Goal: Check status: Check status

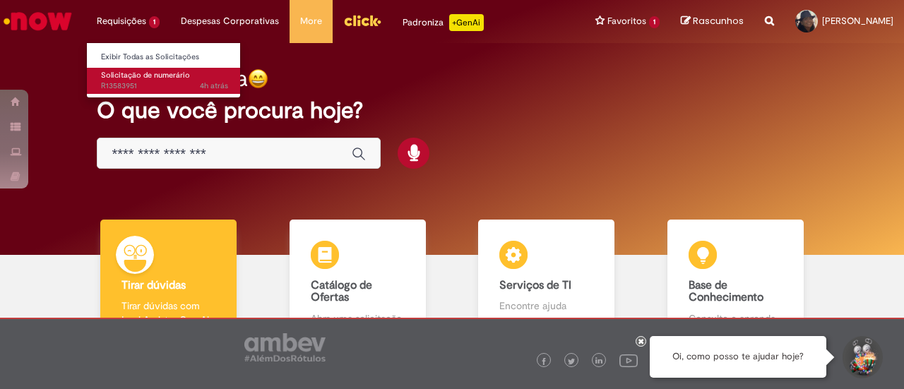
click at [121, 80] on span "Solicitação de numerário" at bounding box center [145, 75] width 89 height 11
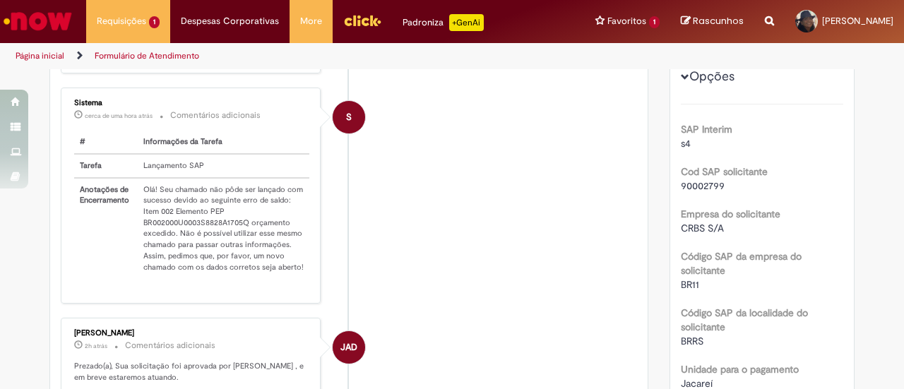
scroll to position [311, 0]
drag, startPoint x: 83, startPoint y: 194, endPoint x: 287, endPoint y: 286, distance: 223.8
click at [287, 288] on div "# Informações da Tarefa Tarefa Lançamento SAP Anotações de Encerramento Olá! Se…" at bounding box center [191, 211] width 235 height 162
copy table "# Informações da Tarefa Tarefa Lançamento SAP"
click at [562, 268] on li "S Sistema cerca de uma hora atrás cerca de uma hora atrás Comentários adicionai…" at bounding box center [349, 195] width 576 height 216
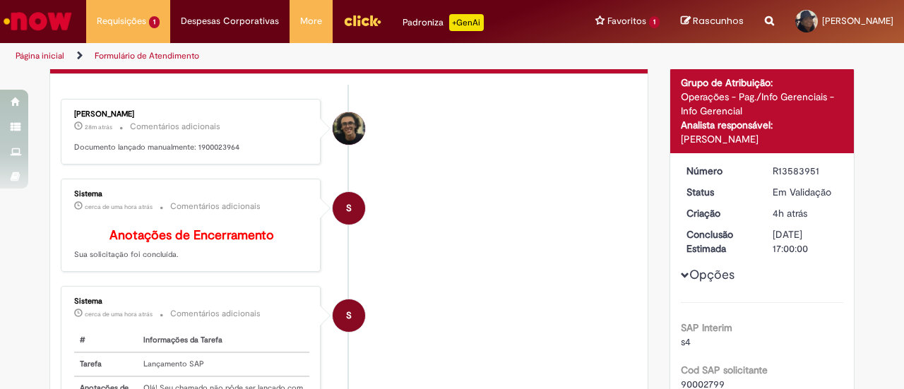
scroll to position [99, 0]
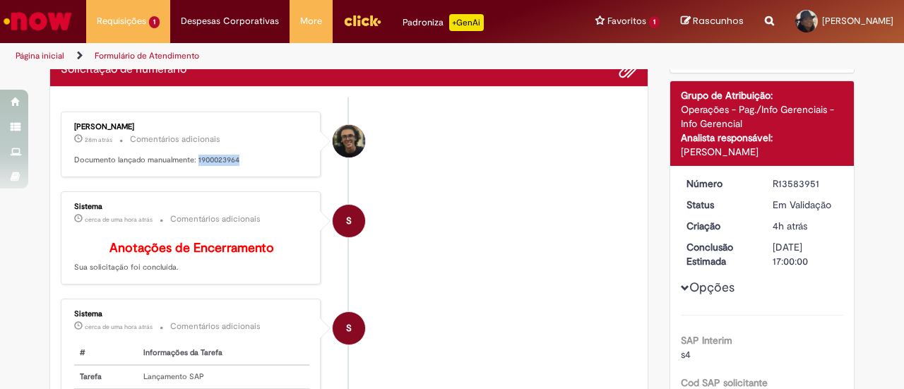
drag, startPoint x: 191, startPoint y: 157, endPoint x: 234, endPoint y: 160, distance: 43.2
click at [234, 160] on p "Documento lançado manualmente: 1900023964" at bounding box center [191, 160] width 235 height 11
copy p "1900023964"
drag, startPoint x: 766, startPoint y: 182, endPoint x: 815, endPoint y: 186, distance: 48.9
click at [815, 186] on dd "R13583951" at bounding box center [805, 184] width 87 height 14
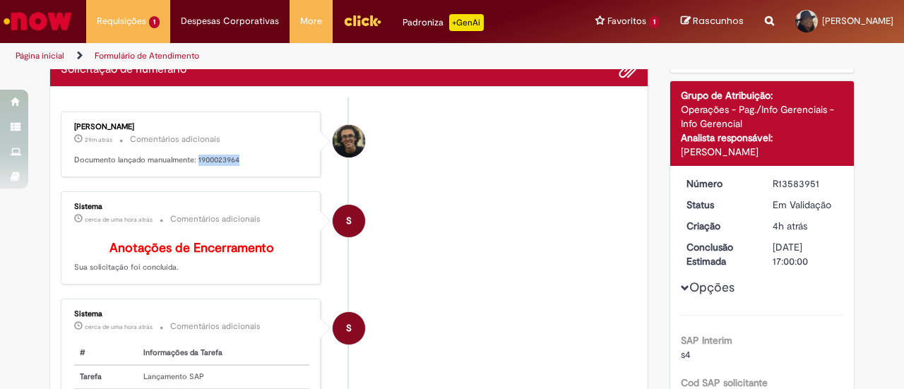
copy div "R13583951"
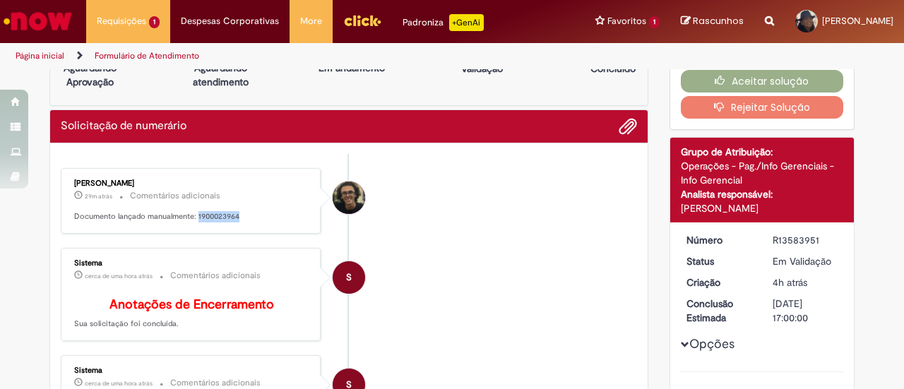
scroll to position [0, 0]
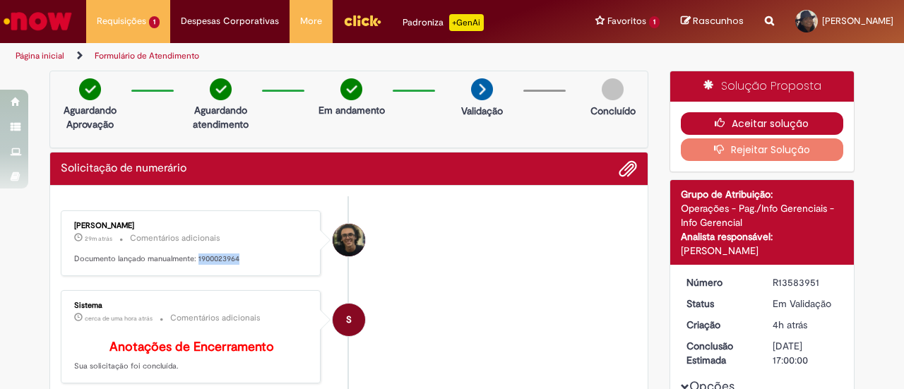
click at [771, 125] on button "Aceitar solução" at bounding box center [762, 123] width 163 height 23
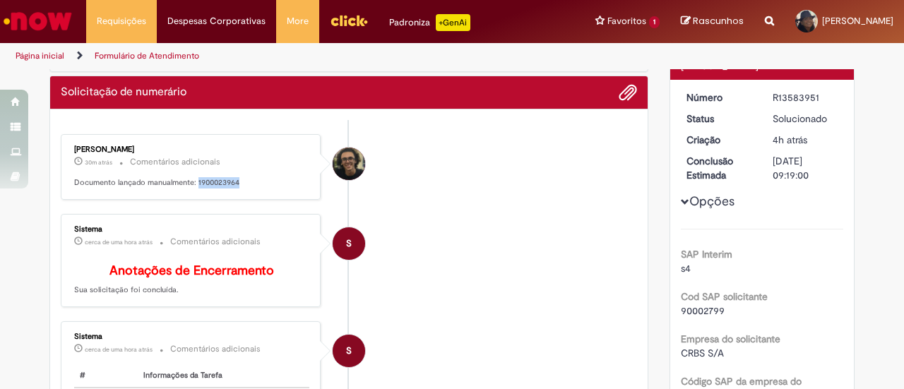
scroll to position [212, 0]
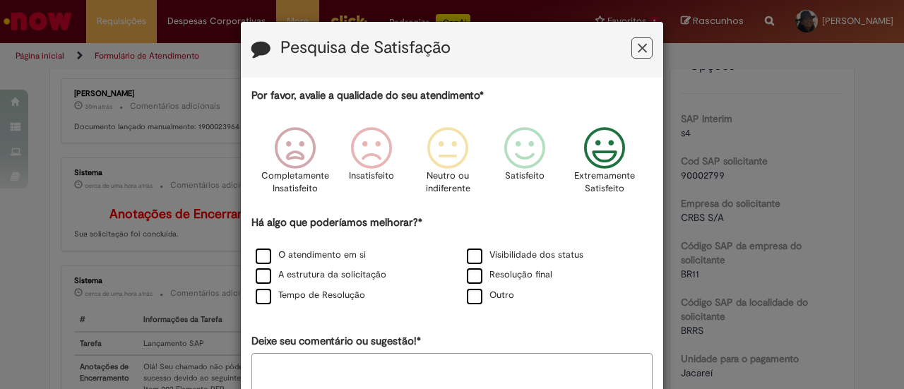
click at [593, 138] on icon "Feedback" at bounding box center [604, 148] width 53 height 42
click at [277, 259] on label "O atendimento em si" at bounding box center [311, 255] width 110 height 13
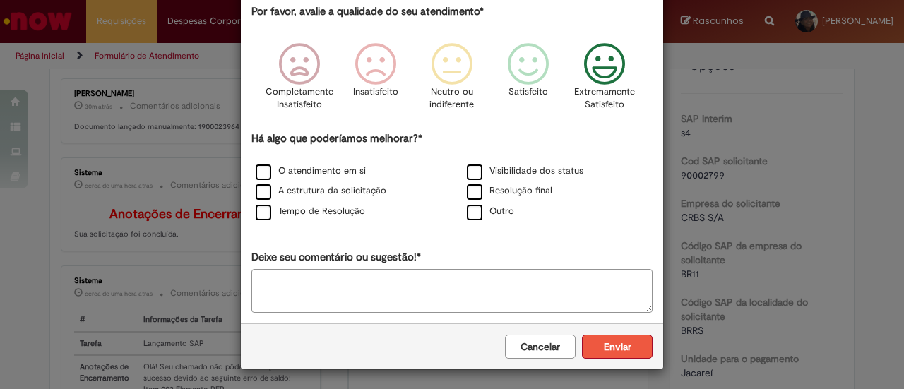
click at [603, 355] on button "Enviar" at bounding box center [617, 347] width 71 height 24
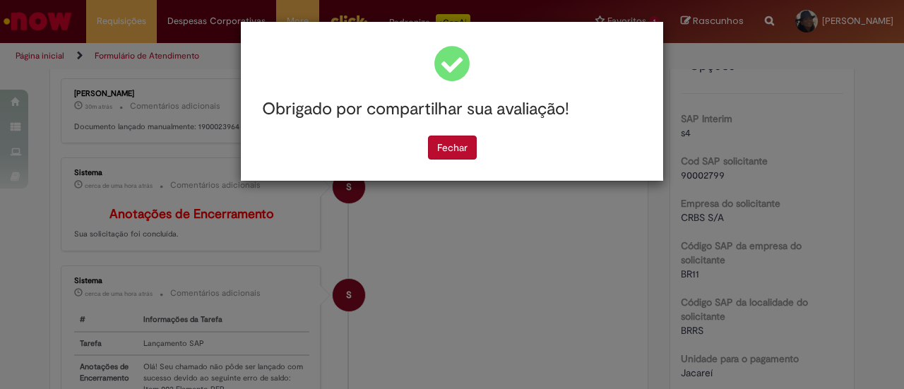
scroll to position [0, 0]
click at [453, 141] on button "Fechar" at bounding box center [452, 148] width 49 height 24
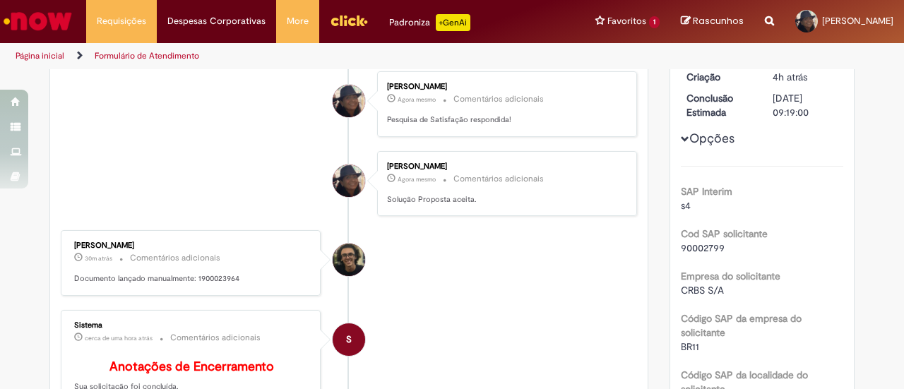
scroll to position [71, 0]
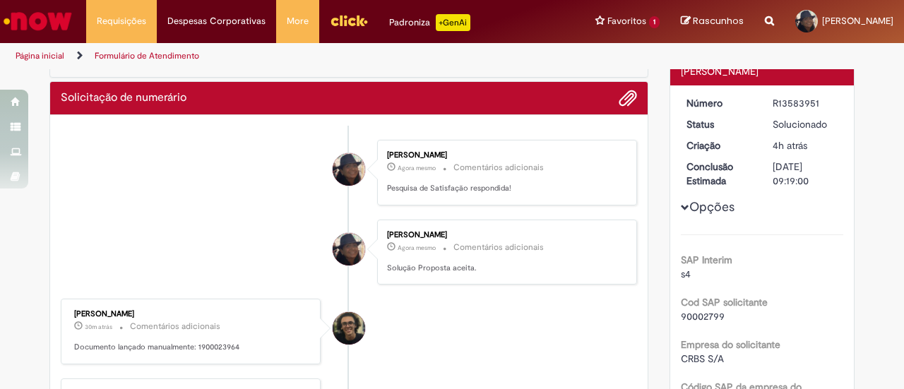
click at [133, 56] on link "Formulário de Atendimento" at bounding box center [147, 55] width 105 height 11
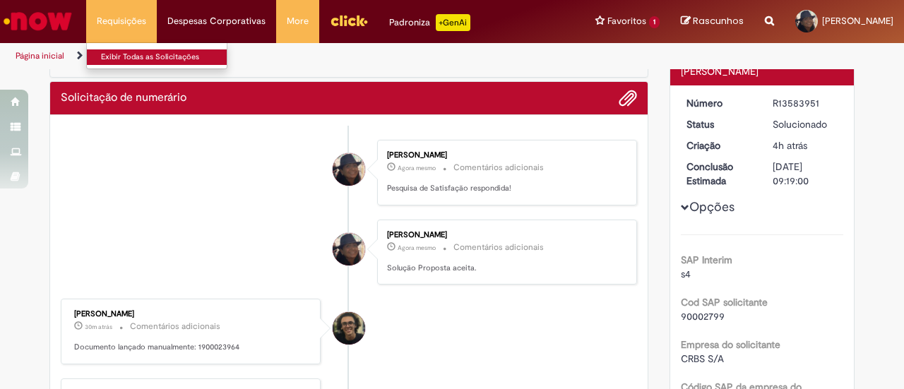
click at [134, 58] on link "Exibir Todas as Solicitações" at bounding box center [164, 57] width 155 height 16
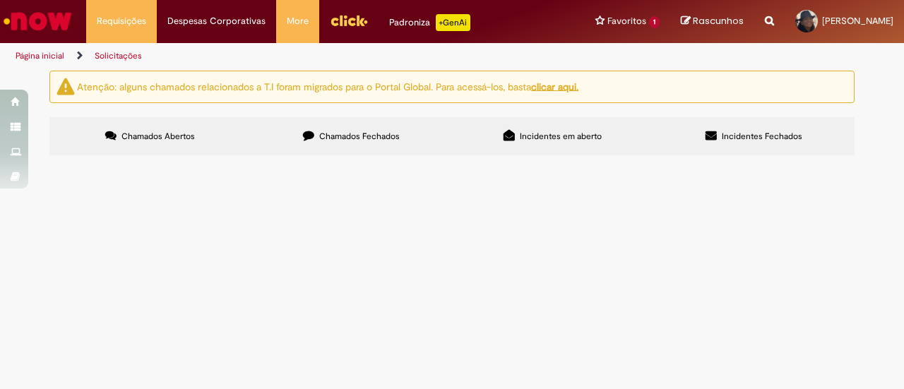
click at [366, 136] on span "Chamados Fechados" at bounding box center [359, 136] width 81 height 11
click at [0, 0] on span "Solicitação de numerário" at bounding box center [0, 0] width 0 height 0
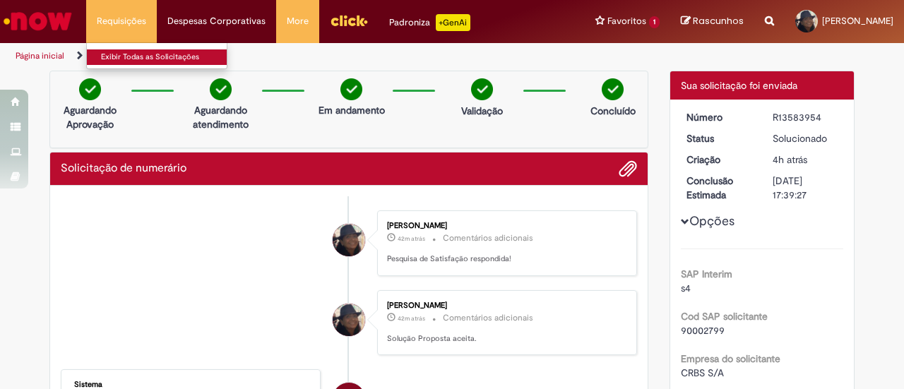
click at [123, 57] on link "Exibir Todas as Solicitações" at bounding box center [164, 57] width 155 height 16
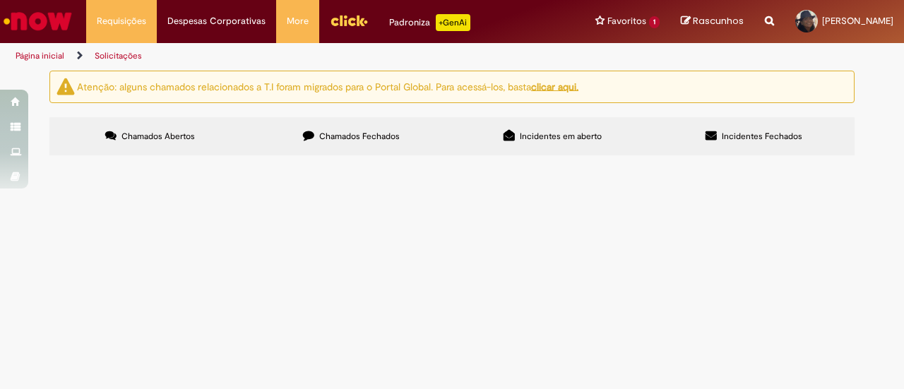
click at [358, 136] on span "Chamados Fechados" at bounding box center [359, 136] width 81 height 11
click at [0, 0] on span "R13583954" at bounding box center [0, 0] width 0 height 0
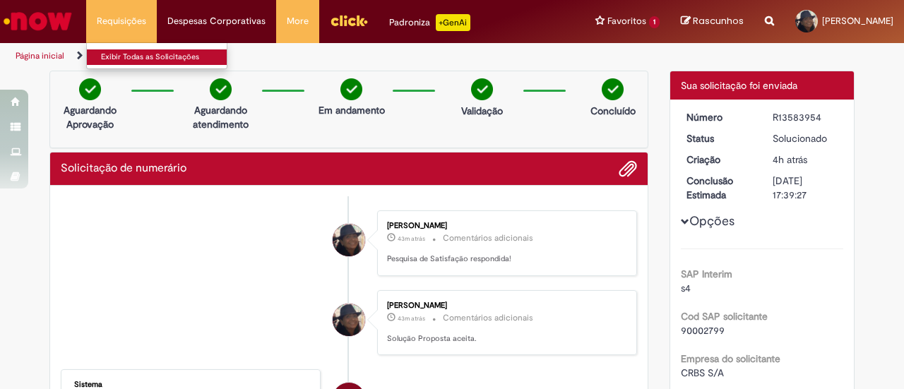
click at [129, 53] on link "Exibir Todas as Solicitações" at bounding box center [164, 57] width 155 height 16
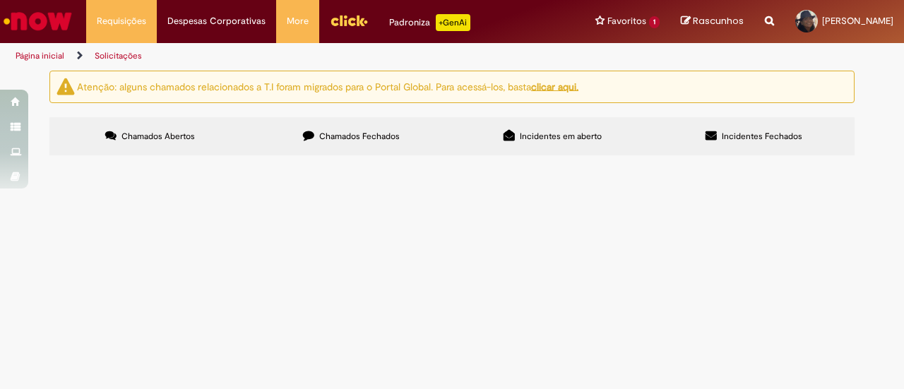
click at [372, 132] on span "Chamados Fechados" at bounding box center [359, 136] width 81 height 11
click at [0, 0] on span "R13583951" at bounding box center [0, 0] width 0 height 0
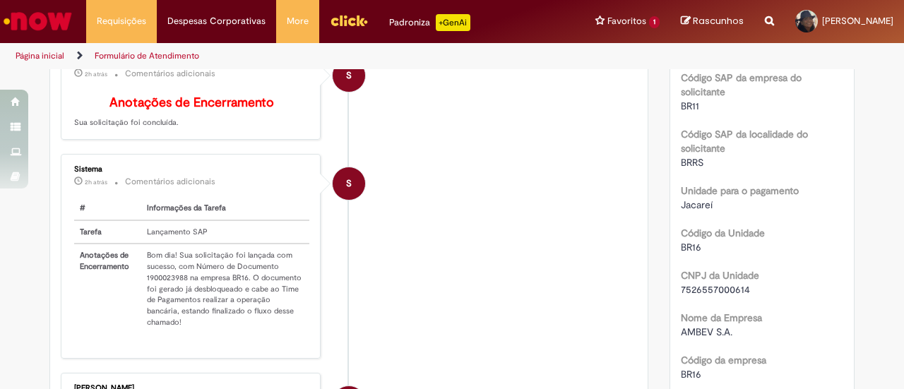
scroll to position [353, 0]
